Goal: Task Accomplishment & Management: Complete application form

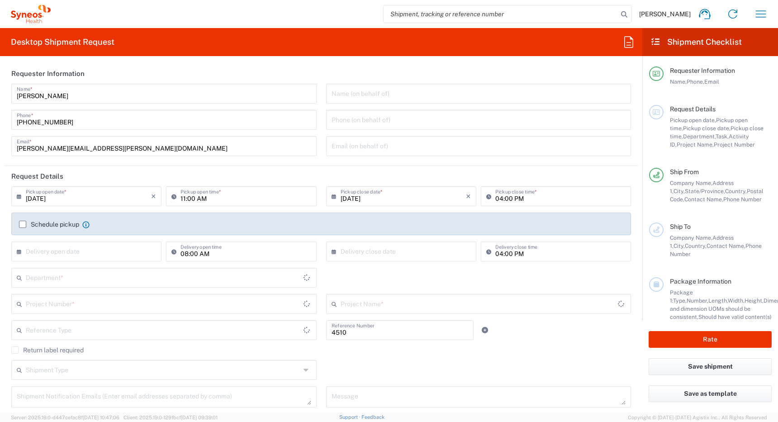
type input "Department"
type input "[GEOGRAPHIC_DATA]"
type input "Syneos Health Canada LP- [GEOGRAPHIC_DATA]"
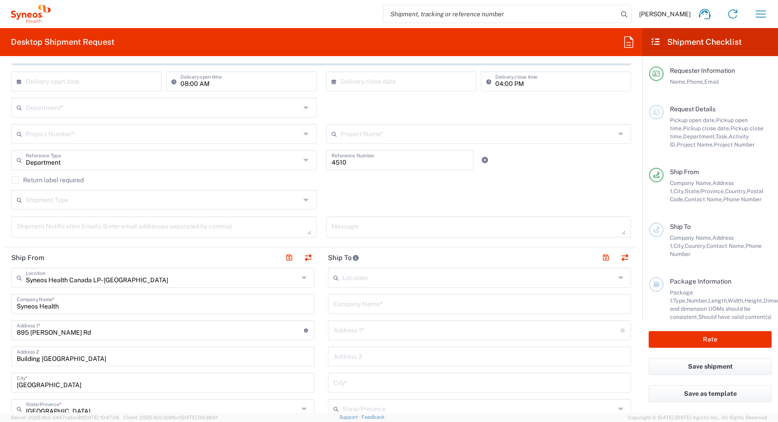
scroll to position [173, 0]
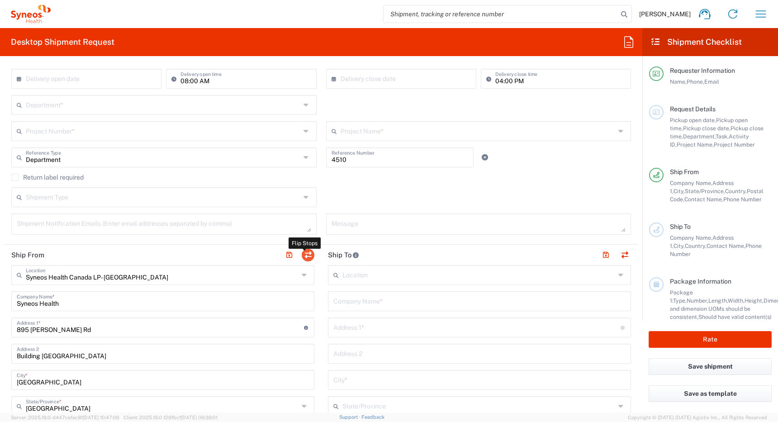
click at [306, 256] on button "button" at bounding box center [308, 255] width 13 height 13
type input "Syneos Health Canada LP- [GEOGRAPHIC_DATA]"
type input "Syneos Health"
type input "895 [PERSON_NAME] Rd"
type input "Building [GEOGRAPHIC_DATA]"
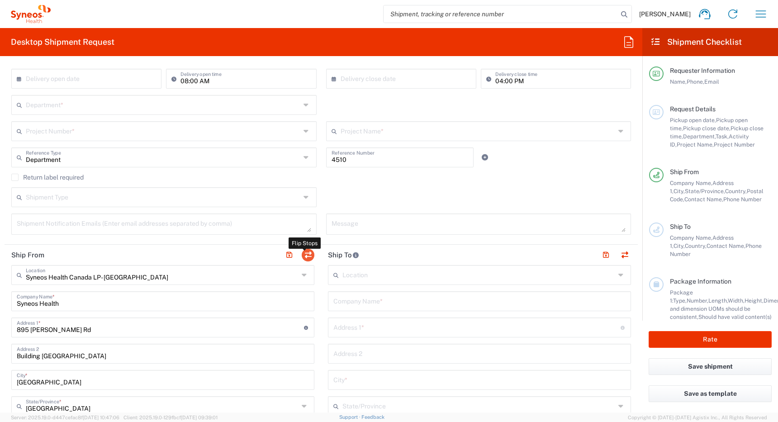
type input "[GEOGRAPHIC_DATA]"
type input "M3C 1W3"
type input "[PERSON_NAME]"
type input "[PHONE_NUMBER]"
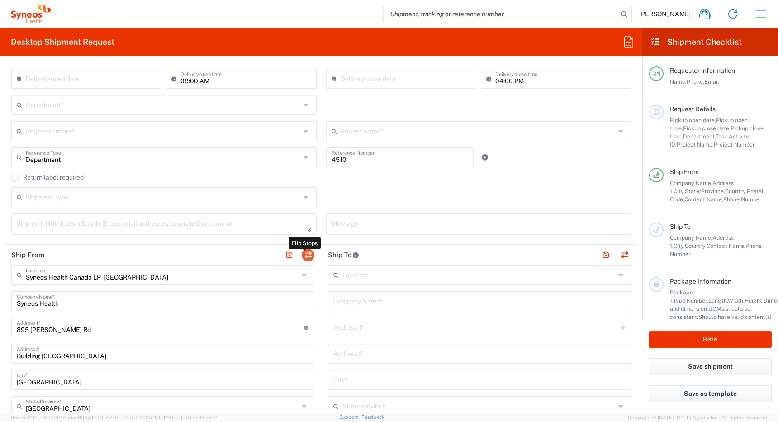
type input "[PERSON_NAME][EMAIL_ADDRESS][PERSON_NAME][DOMAIN_NAME]"
type input "EORI"
type input "Other"
type input "834751141"
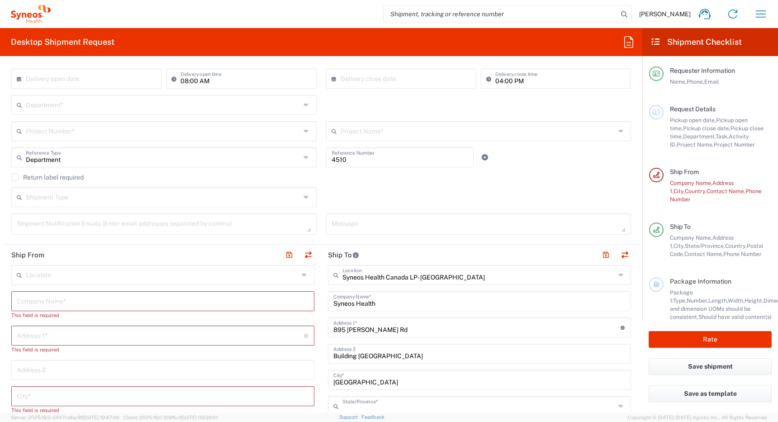
type input "[GEOGRAPHIC_DATA]"
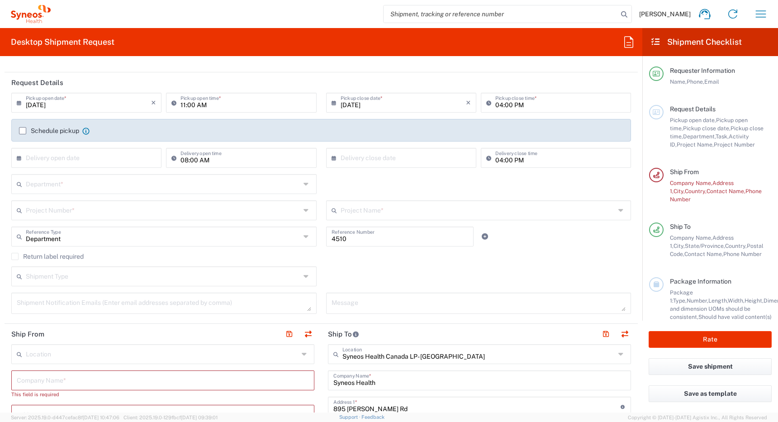
scroll to position [0, 0]
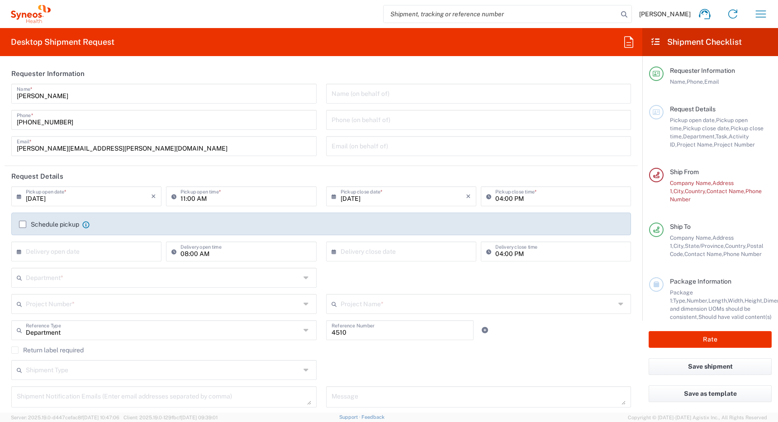
click at [91, 200] on input "[DATE]" at bounding box center [88, 196] width 125 height 16
click at [115, 267] on span "19" at bounding box center [114, 265] width 13 height 13
type input "[DATE]"
click at [181, 199] on input "11:00 AM" at bounding box center [245, 196] width 130 height 16
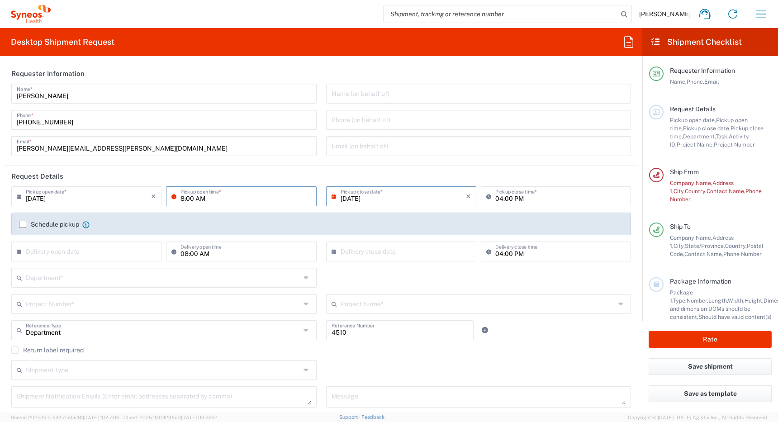
type input "08:00 AM"
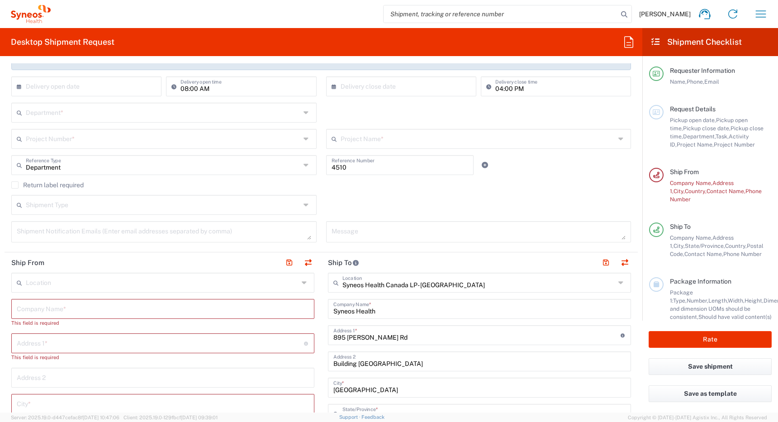
scroll to position [167, 0]
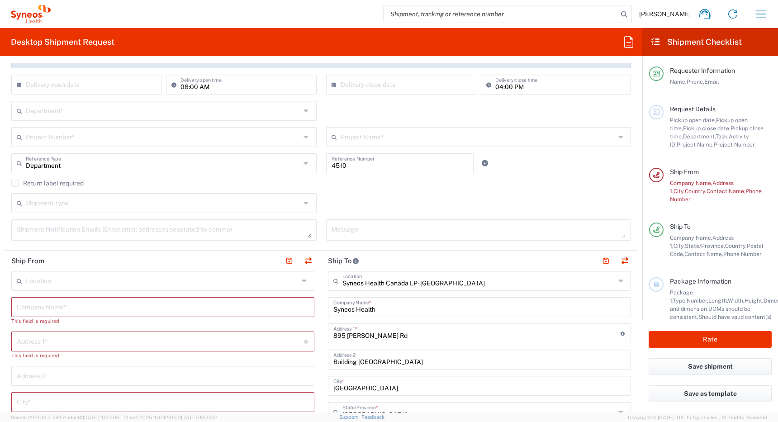
click at [167, 110] on input "text" at bounding box center [163, 110] width 274 height 16
type input "08:00 PM"
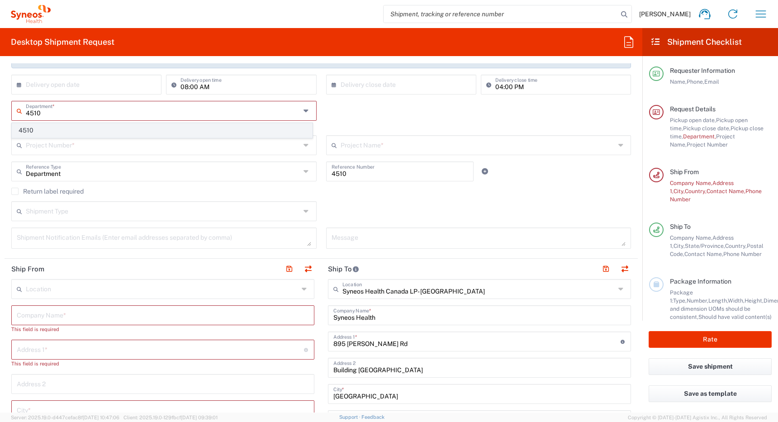
type input "4510"
click at [102, 130] on span "4510" at bounding box center [162, 130] width 300 height 14
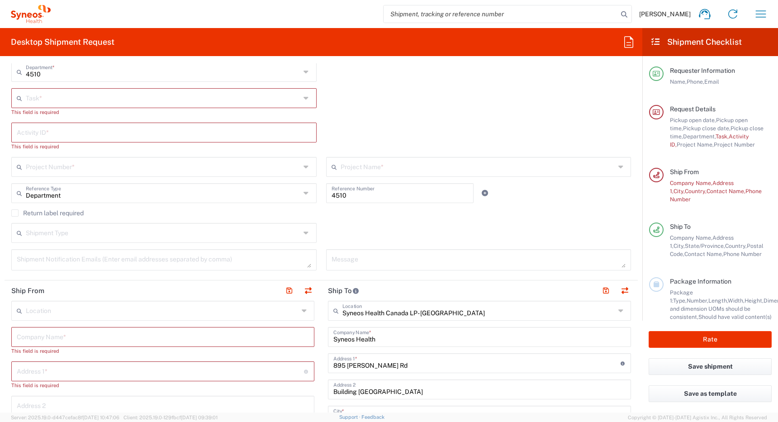
scroll to position [207, 0]
click at [117, 100] on input "text" at bounding box center [163, 97] width 274 height 16
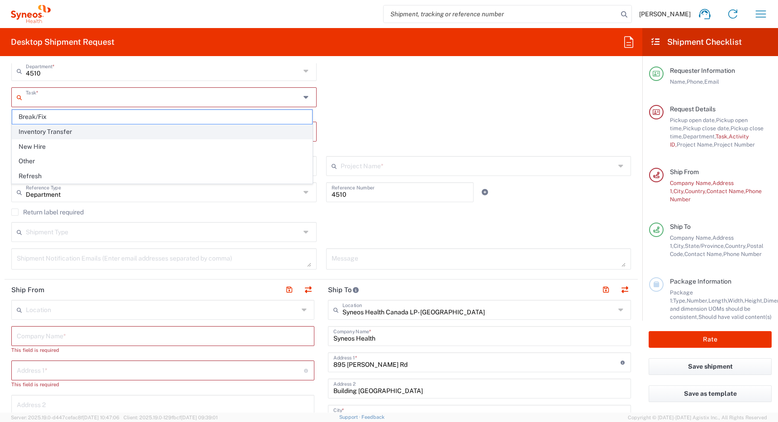
click at [111, 127] on span "Inventory Transfer" at bounding box center [162, 132] width 300 height 14
type input "Inventory Transfer"
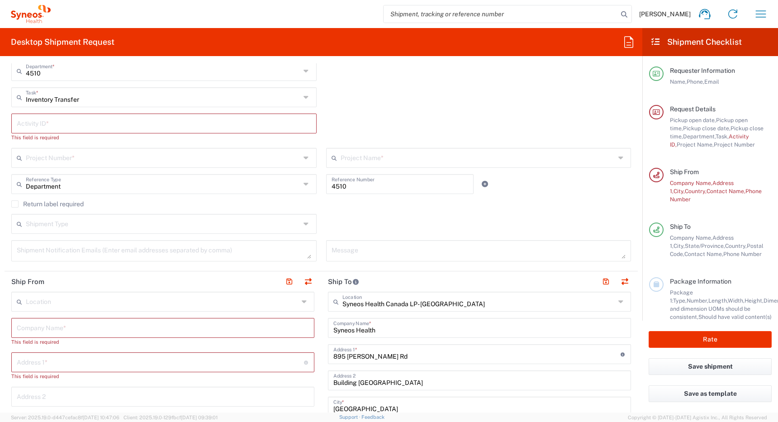
click at [126, 123] on input "text" at bounding box center [164, 123] width 294 height 16
paste input "INC2652906"
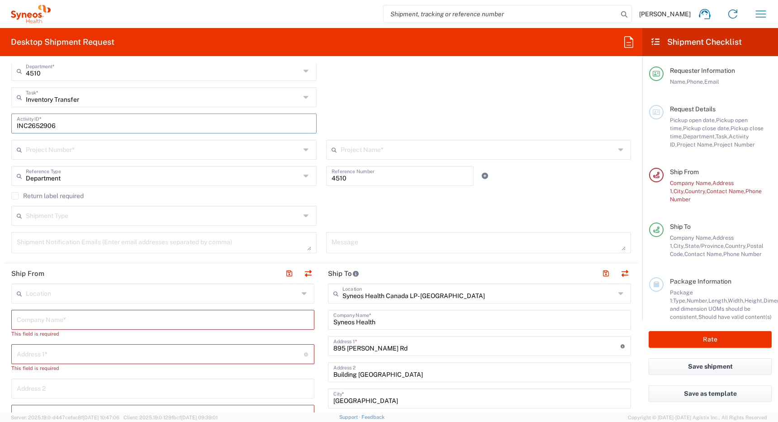
type input "INC2652906"
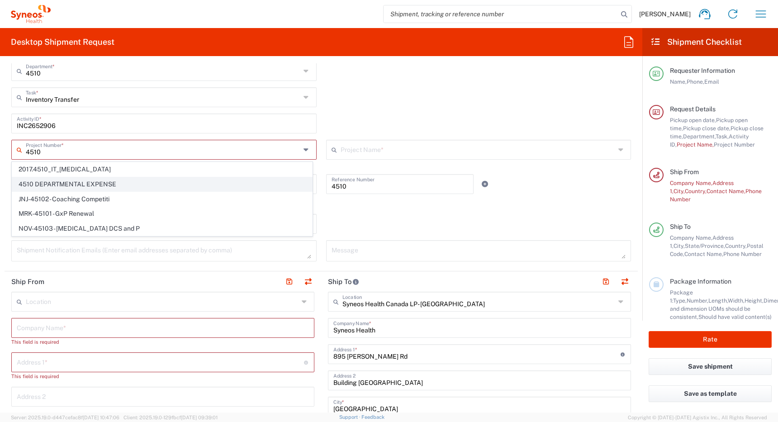
click at [136, 186] on span "4510 DEPARTMENTAL EXPENSE" at bounding box center [162, 184] width 300 height 14
type input "4510 DEPARTMENTAL EXPENSE"
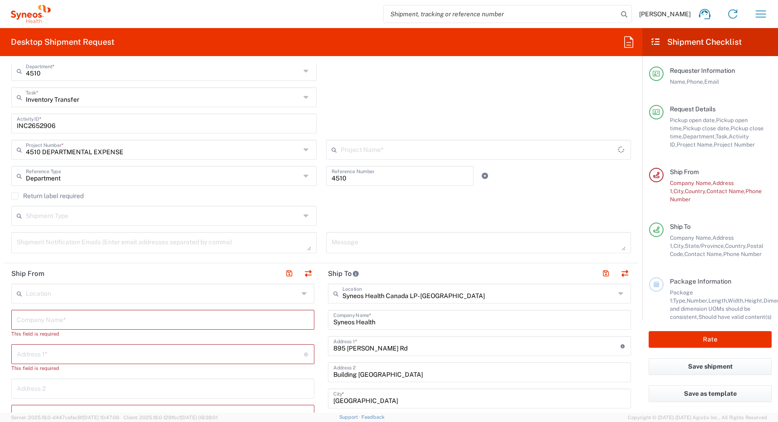
type input "4510 DEPARTMENTAL EXPENSE"
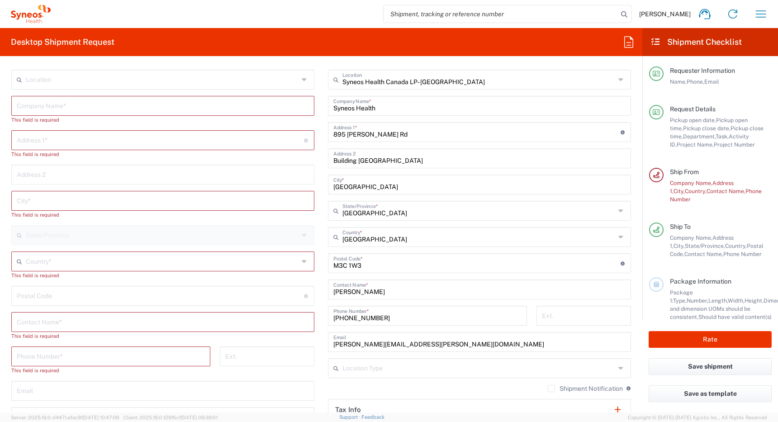
scroll to position [423, 0]
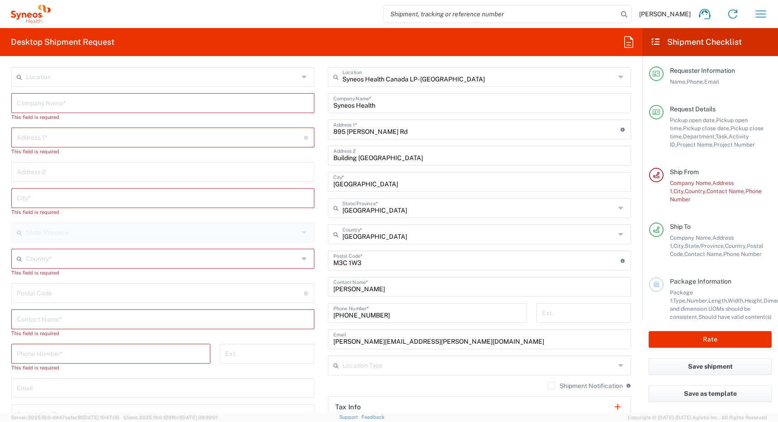
click at [113, 259] on input "text" at bounding box center [162, 258] width 273 height 16
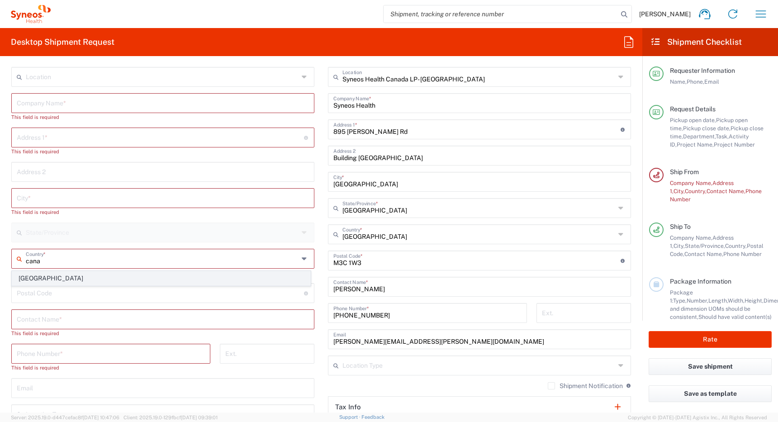
click at [28, 279] on span "[GEOGRAPHIC_DATA]" at bounding box center [161, 278] width 298 height 14
type input "[GEOGRAPHIC_DATA]"
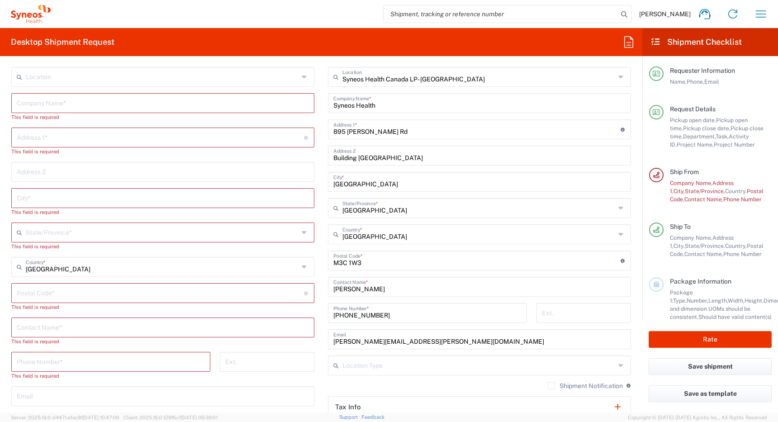
click at [71, 329] on input "text" at bounding box center [163, 327] width 292 height 16
paste input "[PERSON_NAME]"
type input "[PERSON_NAME]"
click at [90, 99] on input "text" at bounding box center [163, 103] width 292 height 16
paste input "[PERSON_NAME]"
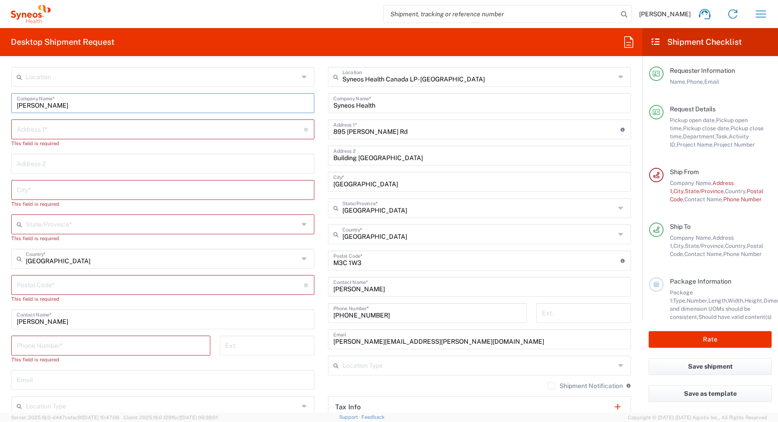
click at [92, 96] on input "[PERSON_NAME]" at bounding box center [163, 103] width 292 height 16
type input "[PERSON_NAME]"
paste input "[STREET_ADDRESS]"
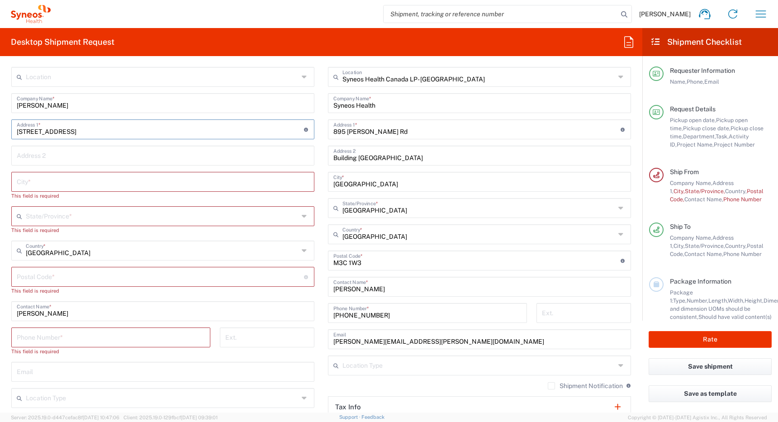
type input "[STREET_ADDRESS]"
paste input "[GEOGRAPHIC_DATA]"
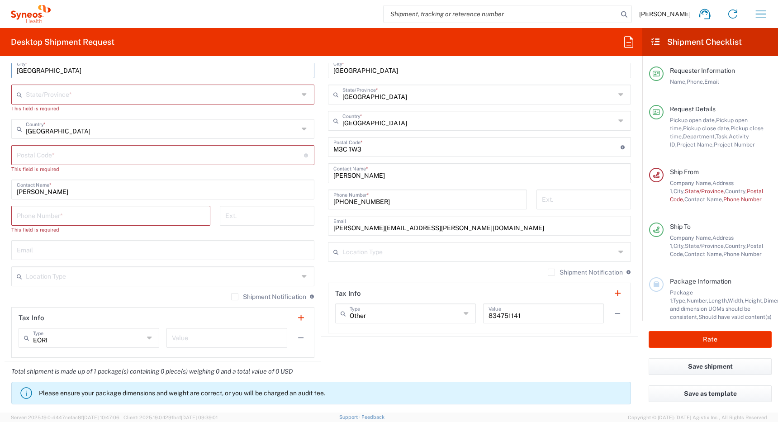
type input "[GEOGRAPHIC_DATA]"
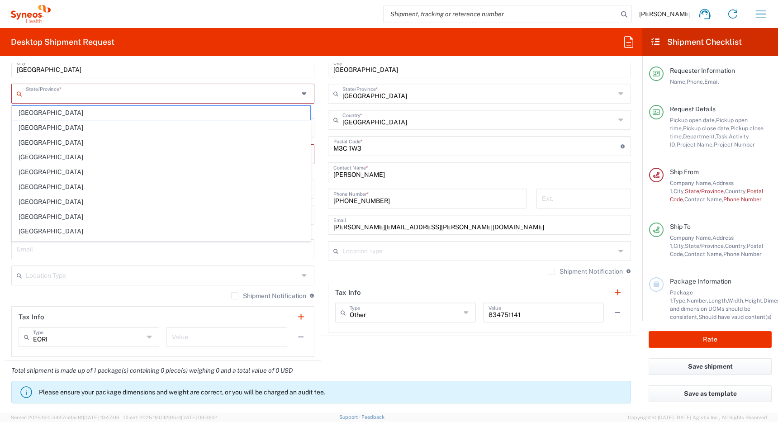
scroll to position [538, 0]
click at [254, 131] on span "[GEOGRAPHIC_DATA]" at bounding box center [161, 128] width 298 height 14
type input "[GEOGRAPHIC_DATA]"
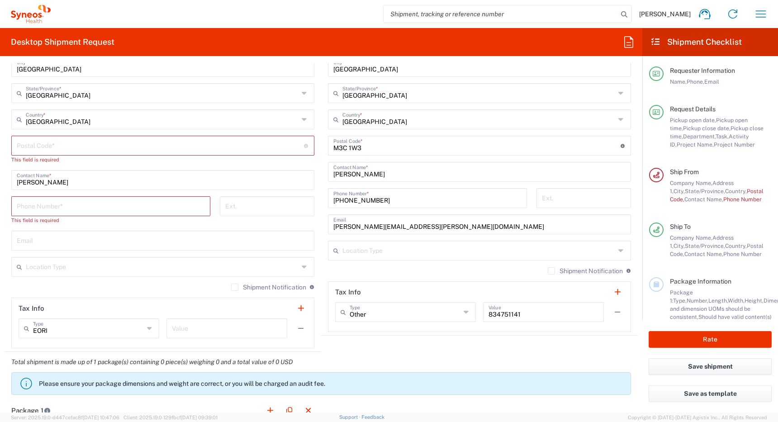
type input "[GEOGRAPHIC_DATA]"
paste input "V2T 4E3"
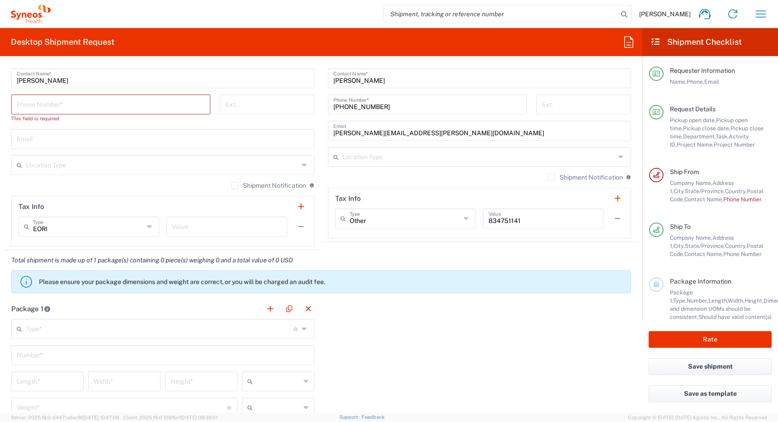
scroll to position [634, 0]
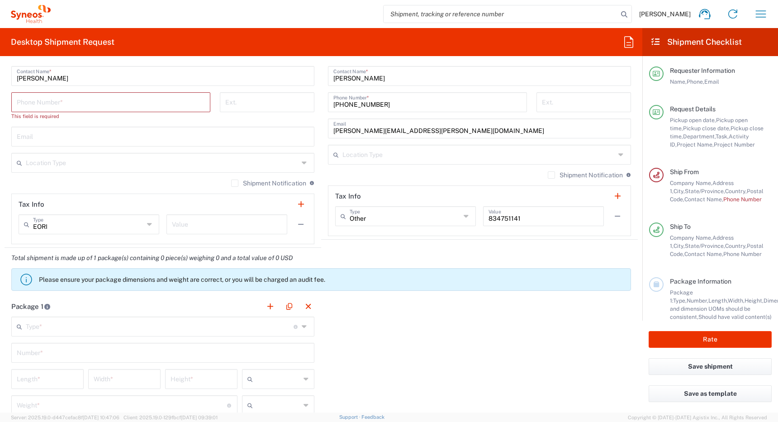
type input "V2T 4E3"
paste input "514) 430-8396"
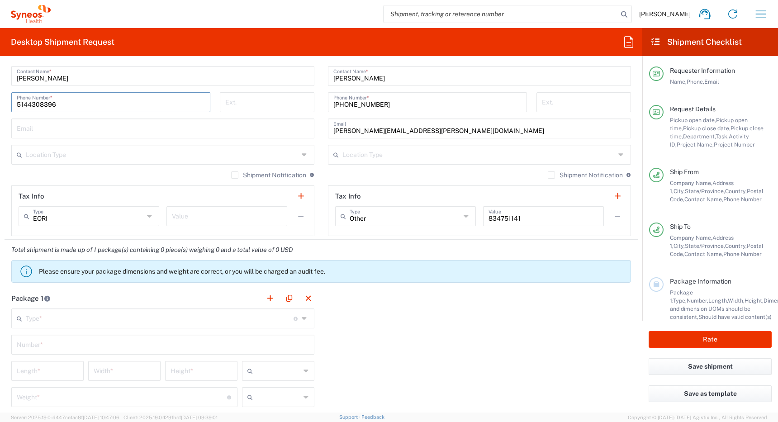
type input "5144308396"
paste input "[PERSON_NAME][EMAIL_ADDRESS][DOMAIN_NAME]"
type input "[PERSON_NAME][EMAIL_ADDRESS][DOMAIN_NAME]"
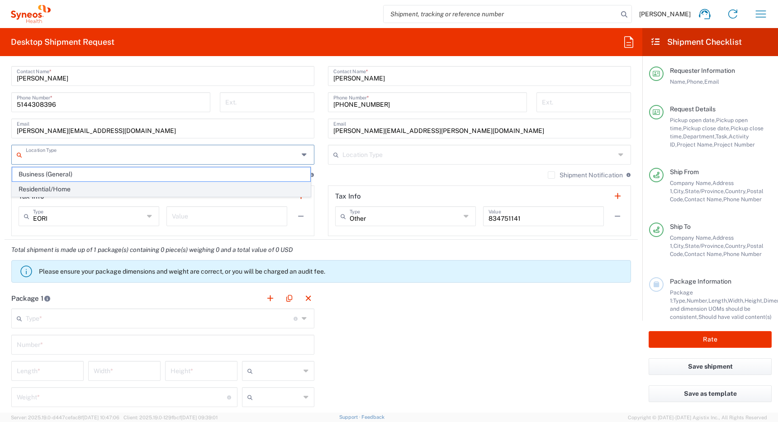
click at [211, 187] on span "Residential/Home" at bounding box center [161, 189] width 298 height 14
type input "Residential/Home"
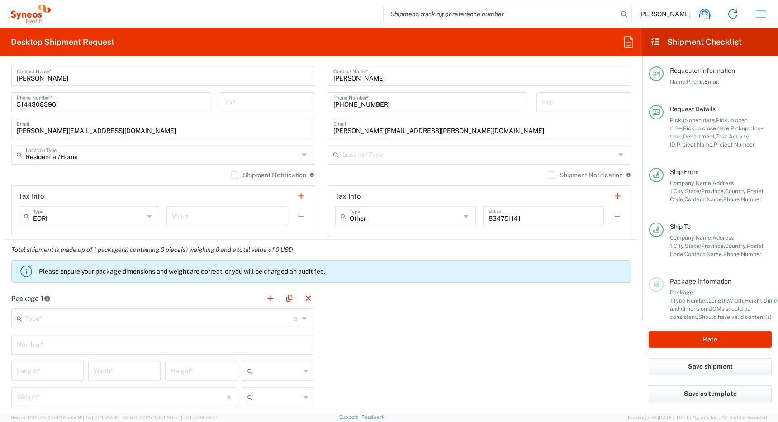
click at [374, 157] on input "text" at bounding box center [478, 154] width 273 height 16
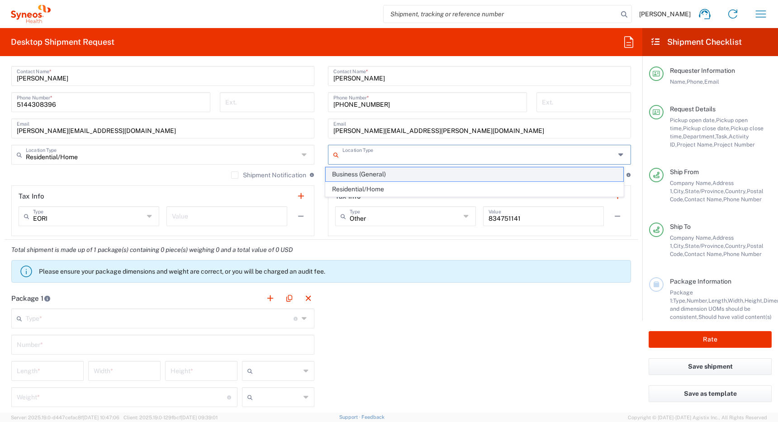
click at [371, 175] on span "Business (General)" at bounding box center [475, 174] width 298 height 14
type input "Business (General)"
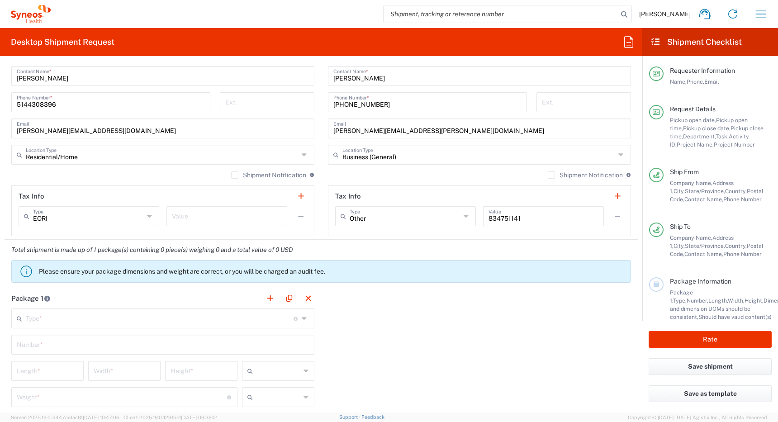
click at [233, 176] on label "Shipment Notification" at bounding box center [268, 174] width 75 height 7
click at [235, 175] on input "Shipment Notification" at bounding box center [235, 175] width 0 height 0
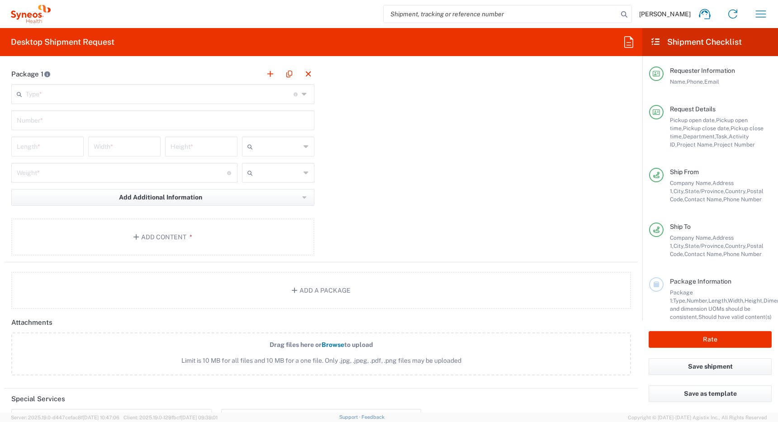
scroll to position [864, 0]
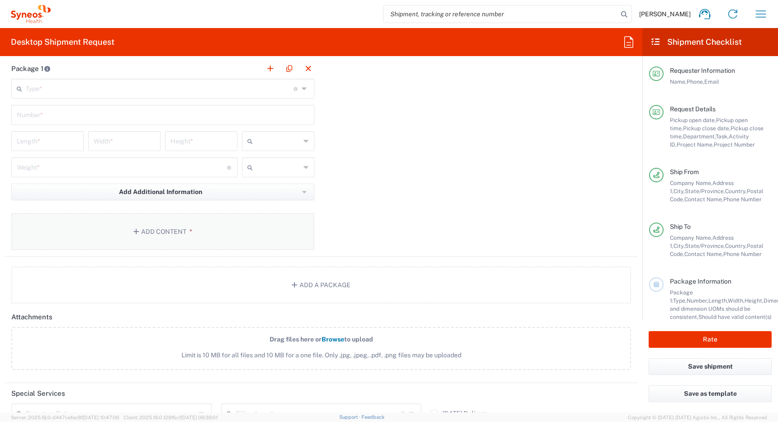
click at [197, 240] on button "Add Content *" at bounding box center [162, 231] width 303 height 37
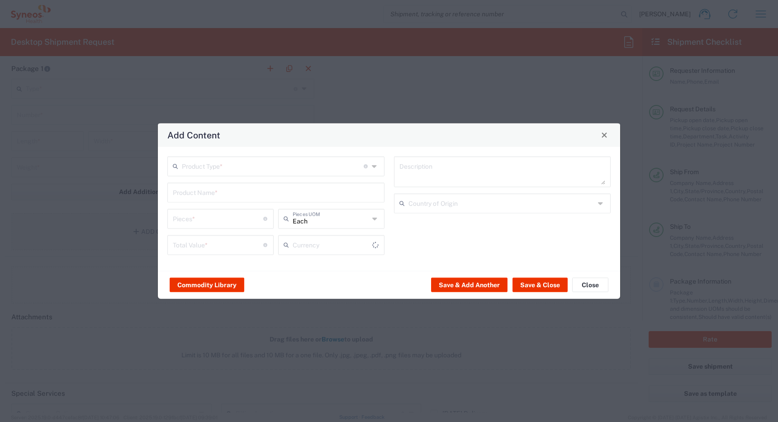
type input "US Dollar"
click at [200, 284] on button "Commodity Library" at bounding box center [207, 285] width 75 height 14
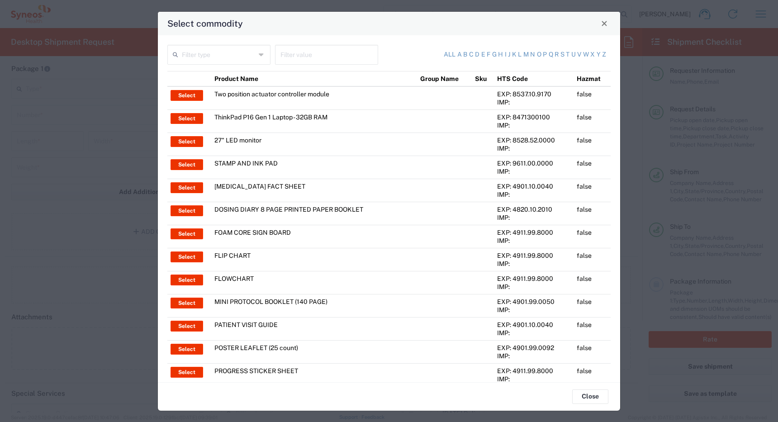
click at [229, 59] on input "text" at bounding box center [219, 54] width 74 height 16
click at [229, 73] on span "Product Name" at bounding box center [217, 74] width 99 height 14
type input "Product Name"
click at [299, 56] on input "text" at bounding box center [326, 54] width 92 height 16
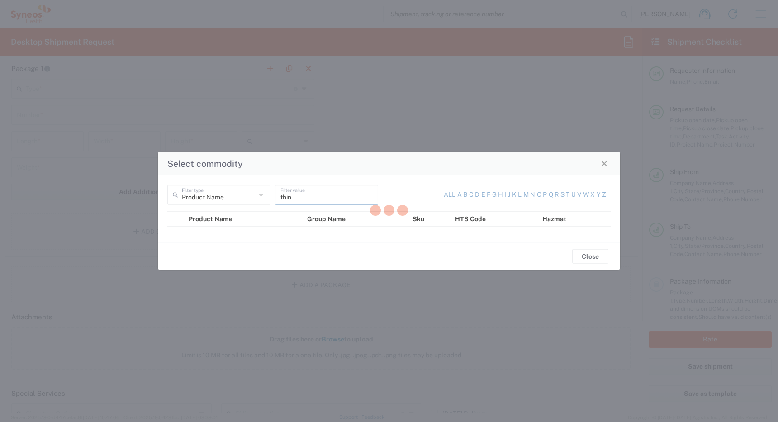
type input "think"
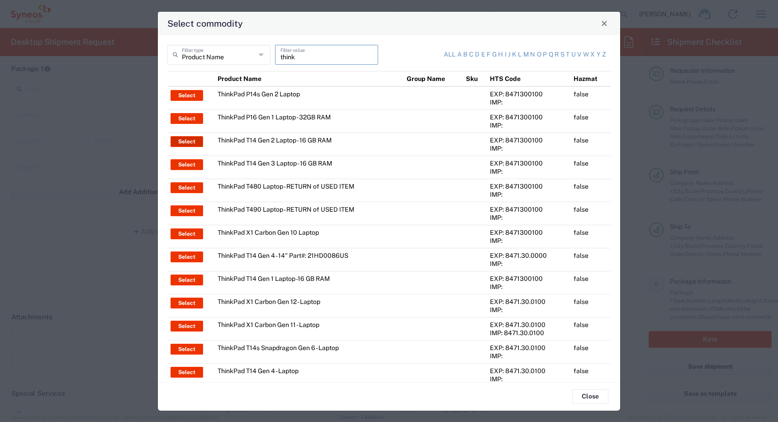
click at [180, 141] on button "Select" at bounding box center [186, 141] width 33 height 11
type input "ThinkPad T14 Gen 2 Laptop - 16 GB RAM"
type input "1"
type textarea "Intel Core i7-1156G7 vProÂ® Processor - 14"- 16 GB RAM - 512 GB SSD"
type input "[GEOGRAPHIC_DATA]"
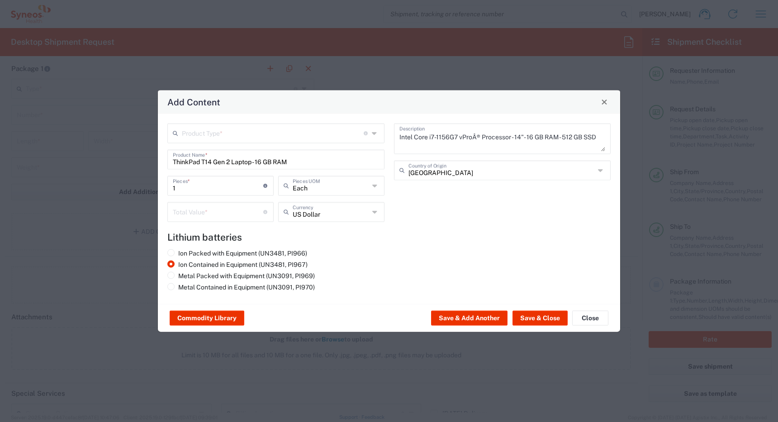
click at [225, 132] on input "text" at bounding box center [273, 132] width 182 height 16
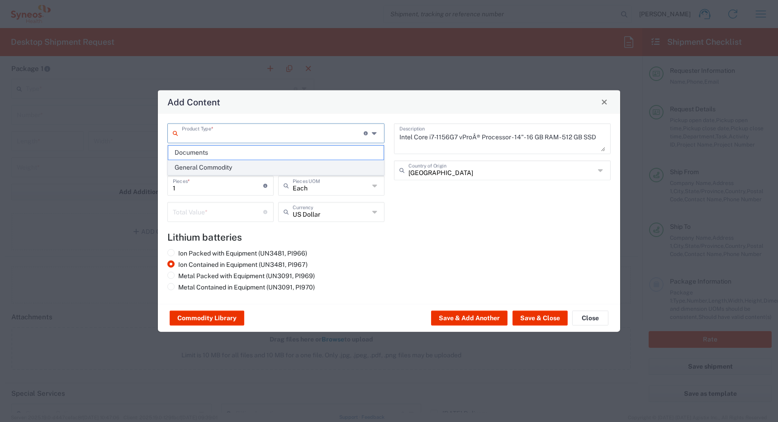
click at [223, 167] on span "General Commodity" at bounding box center [275, 168] width 215 height 14
type input "General Commodity"
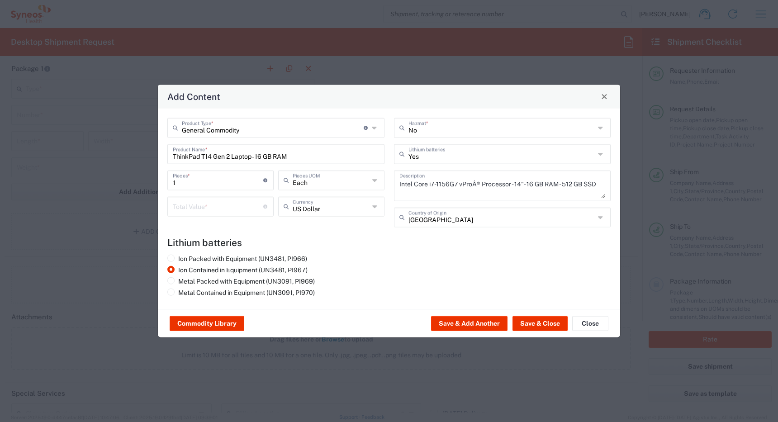
click at [218, 209] on input "number" at bounding box center [218, 206] width 90 height 16
type input "500"
click at [537, 322] on button "Save & Close" at bounding box center [539, 323] width 55 height 14
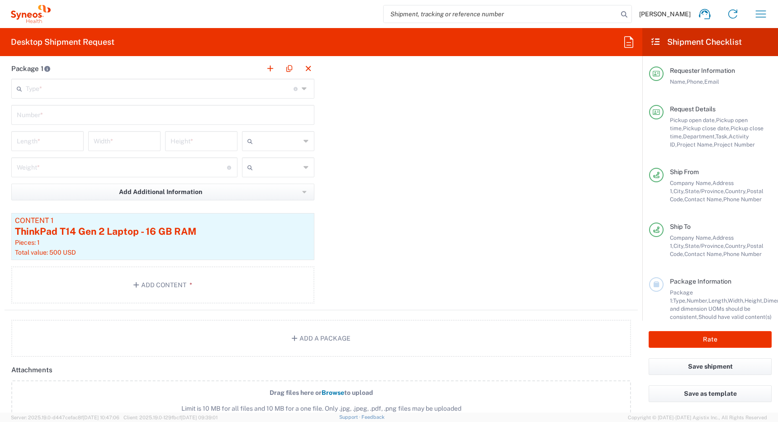
click at [155, 89] on input "text" at bounding box center [160, 88] width 268 height 16
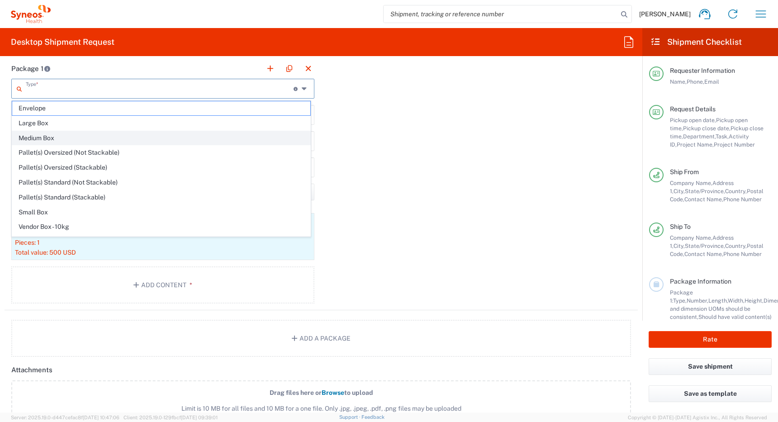
click at [143, 133] on span "Medium Box" at bounding box center [161, 138] width 298 height 14
type input "Medium Box"
type input "13"
type input "11.5"
type input "2.5"
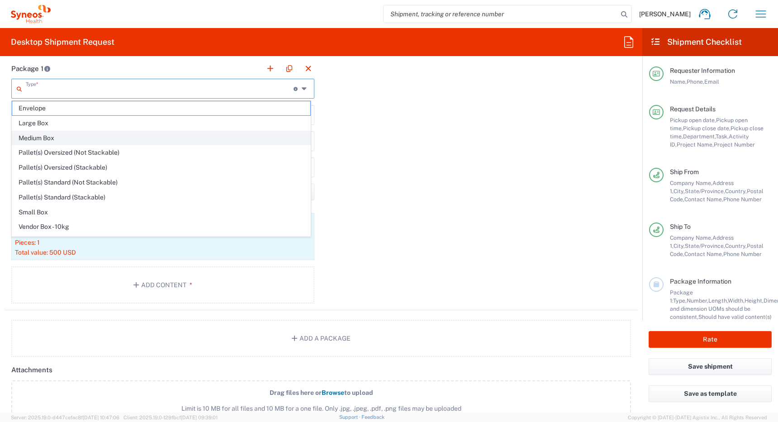
type input "in"
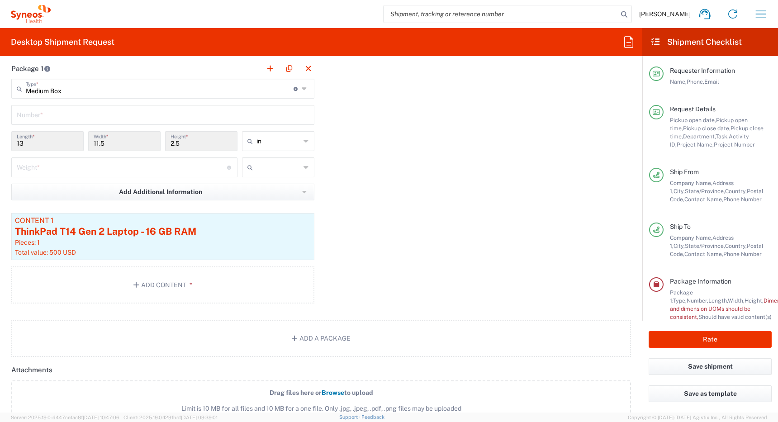
click at [119, 110] on input "text" at bounding box center [163, 114] width 292 height 16
type input "1"
click at [153, 167] on input "number" at bounding box center [122, 167] width 210 height 16
type input "1"
click at [279, 203] on span "lbs" at bounding box center [275, 202] width 70 height 14
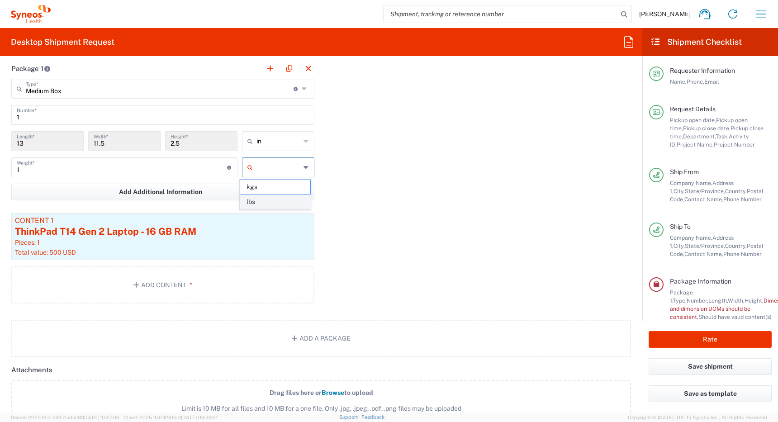
type input "lbs"
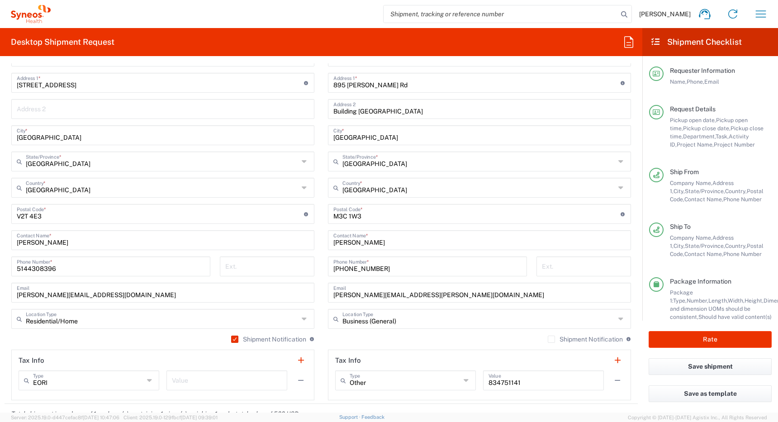
scroll to position [472, 0]
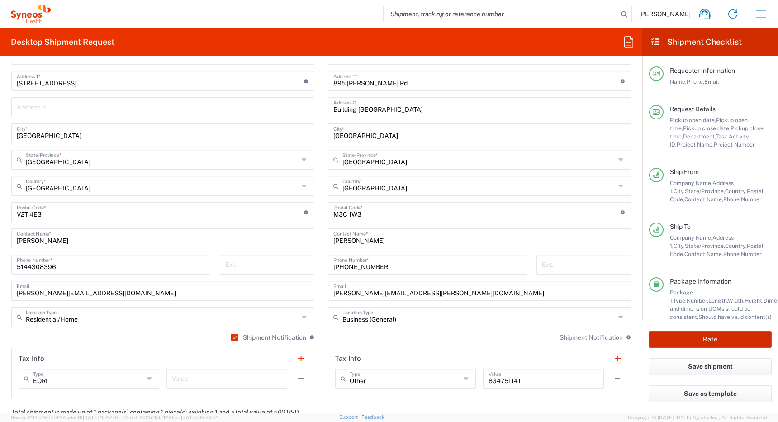
click at [693, 337] on button "Rate" at bounding box center [709, 339] width 123 height 17
type input "4510 DEPARTMENTAL EXPENSE"
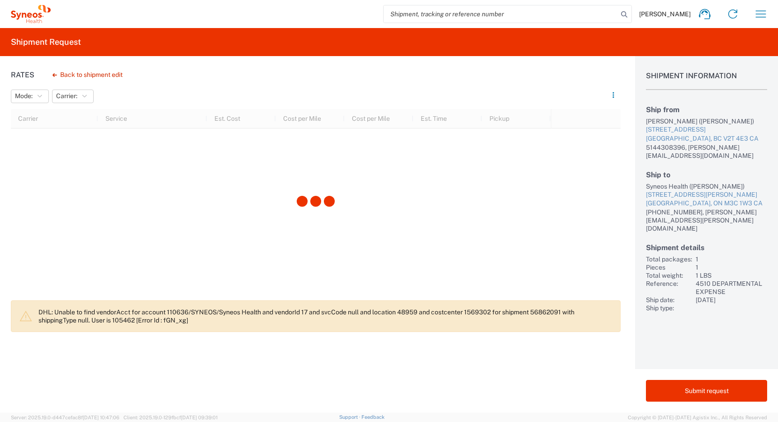
click at [653, 120] on div "[PERSON_NAME] ([PERSON_NAME])" at bounding box center [706, 121] width 121 height 8
click at [673, 122] on div "[PERSON_NAME] ([PERSON_NAME])" at bounding box center [706, 121] width 121 height 8
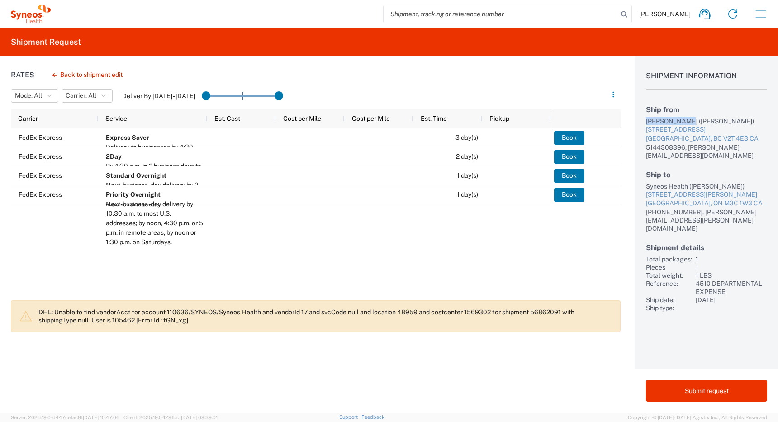
copy div "[PERSON_NAME]"
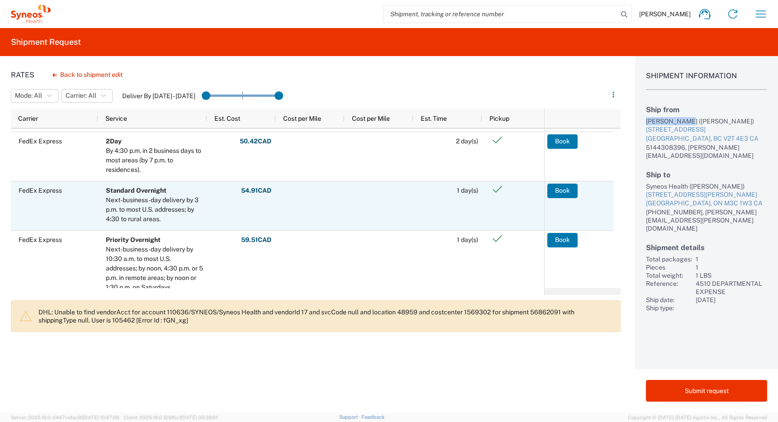
scroll to position [57, 0]
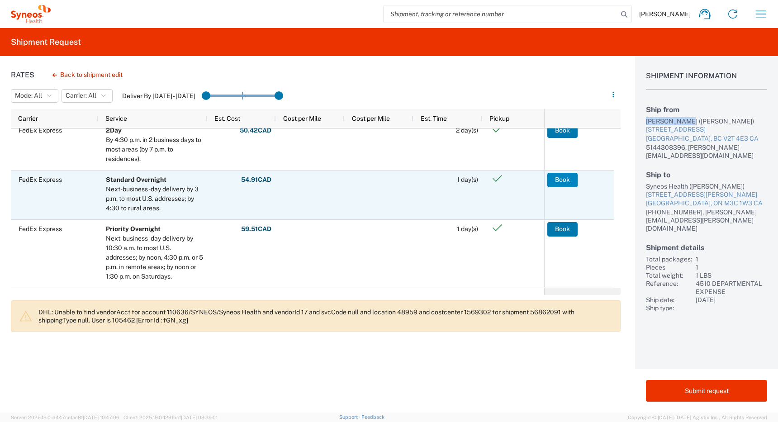
click at [563, 177] on button "Book" at bounding box center [562, 180] width 30 height 14
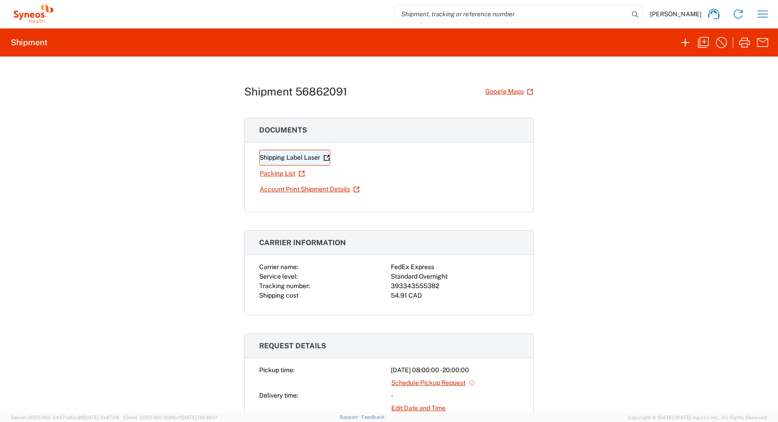
click at [284, 157] on link "Shipping Label Laser" at bounding box center [294, 158] width 71 height 16
click at [761, 15] on icon "button" at bounding box center [762, 14] width 14 height 14
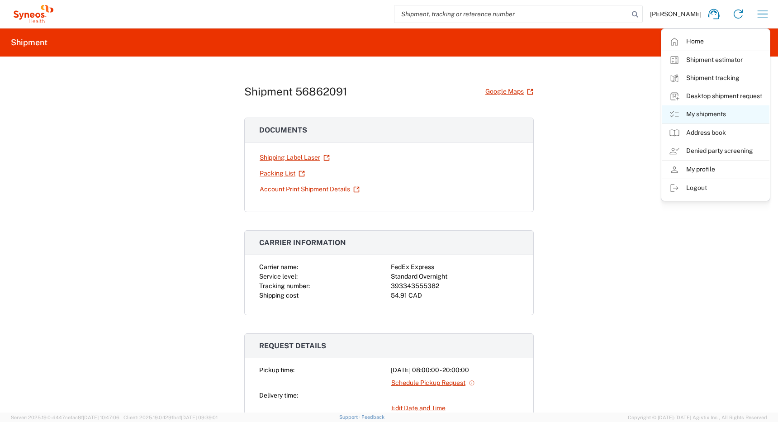
click at [694, 114] on link "My shipments" at bounding box center [716, 114] width 108 height 18
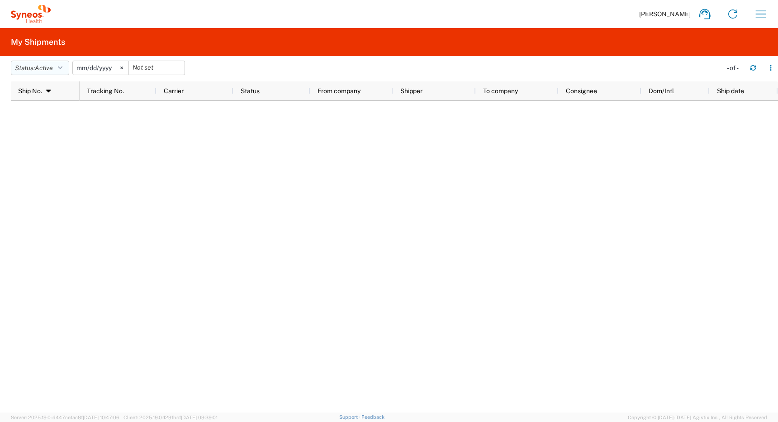
click at [36, 67] on button "Status: Active" at bounding box center [40, 68] width 58 height 14
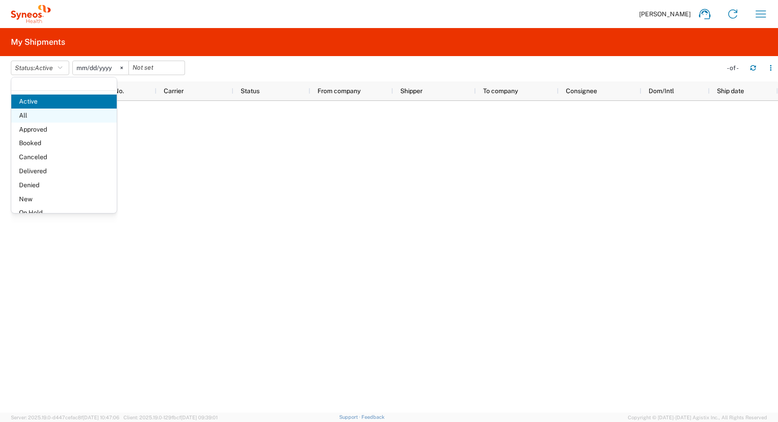
click at [34, 116] on span "All" at bounding box center [63, 116] width 105 height 14
